Goal: Information Seeking & Learning: Learn about a topic

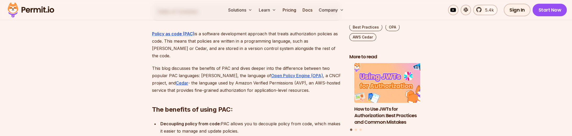
scroll to position [30, 0]
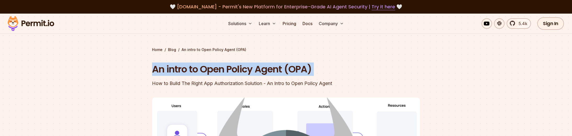
click at [203, 70] on h1 "An intro to Open Policy Agent (OPA)" at bounding box center [252, 69] width 201 height 13
click at [322, 71] on h1 "An intro to Open Policy Agent (OPA)" at bounding box center [252, 69] width 201 height 13
drag, startPoint x: 333, startPoint y: 67, endPoint x: 199, endPoint y: 69, distance: 133.9
click at [199, 69] on h1 "An intro to Open Policy Agent (OPA)" at bounding box center [252, 69] width 201 height 13
copy h1 "Open Policy Agent (OPA)"
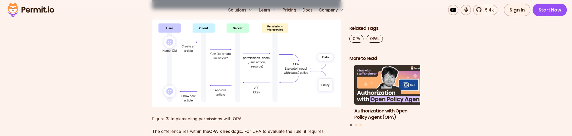
scroll to position [1749, 0]
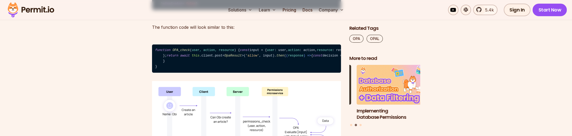
click at [153, 56] on code "function OPA_check ( user, action, resource ) { const input = { user : user, ac…" at bounding box center [246, 58] width 189 height 29
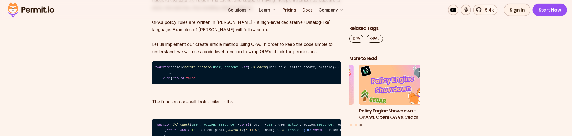
click at [210, 75] on code "function article create_article ( user, content ) { if ( OPA_check (user. role …" at bounding box center [246, 72] width 189 height 23
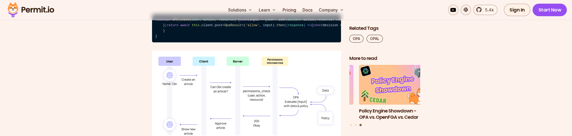
scroll to position [1763, 0]
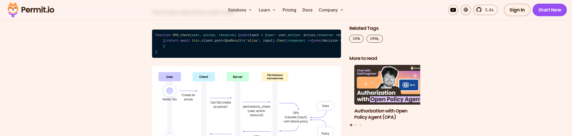
drag, startPoint x: 173, startPoint y: 102, endPoint x: 153, endPoint y: 45, distance: 60.5
click at [153, 45] on code "function OPA_check ( user, action, resource ) { const input = { user : user, ac…" at bounding box center [246, 44] width 189 height 29
copy code "function OPA_check ( user, action, resource ) { const input = { user : user, ac…"
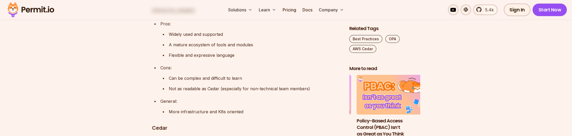
scroll to position [1061, 0]
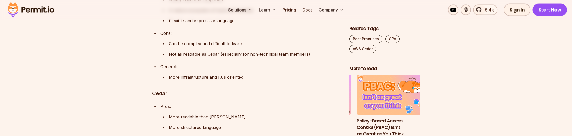
click at [165, 89] on h3 "Cedar" at bounding box center [246, 93] width 189 height 8
copy h3 "Cedar"
